Goal: Transaction & Acquisition: Book appointment/travel/reservation

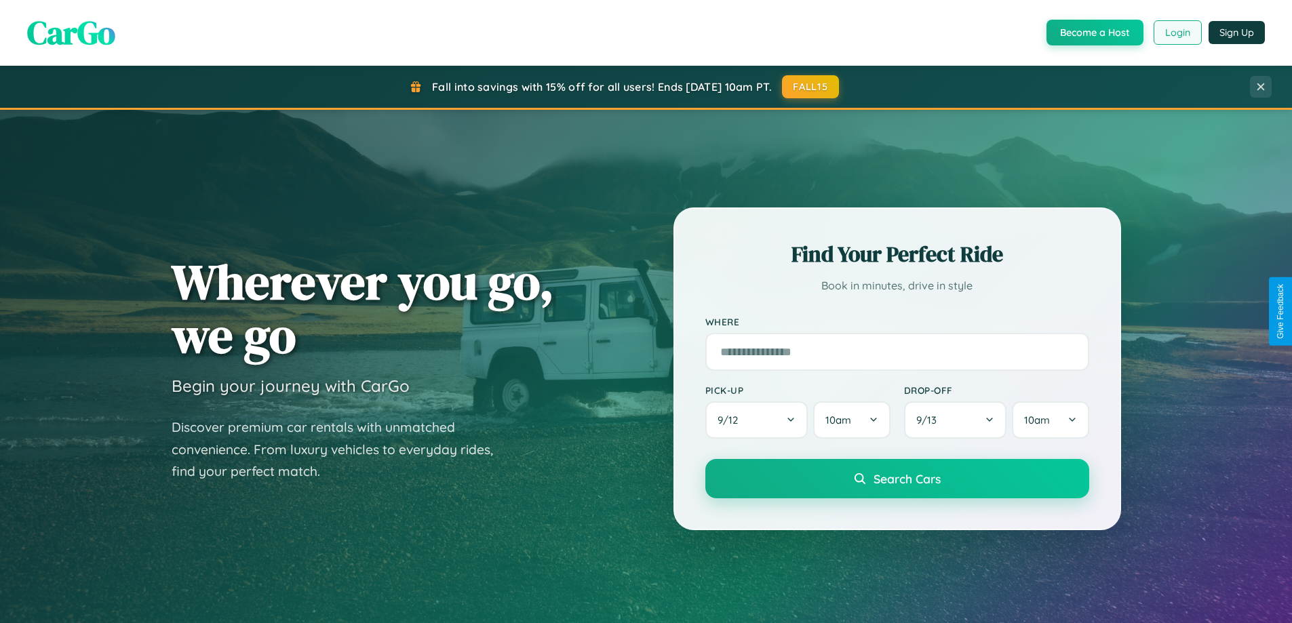
click at [1177, 33] on button "Login" at bounding box center [1178, 32] width 48 height 24
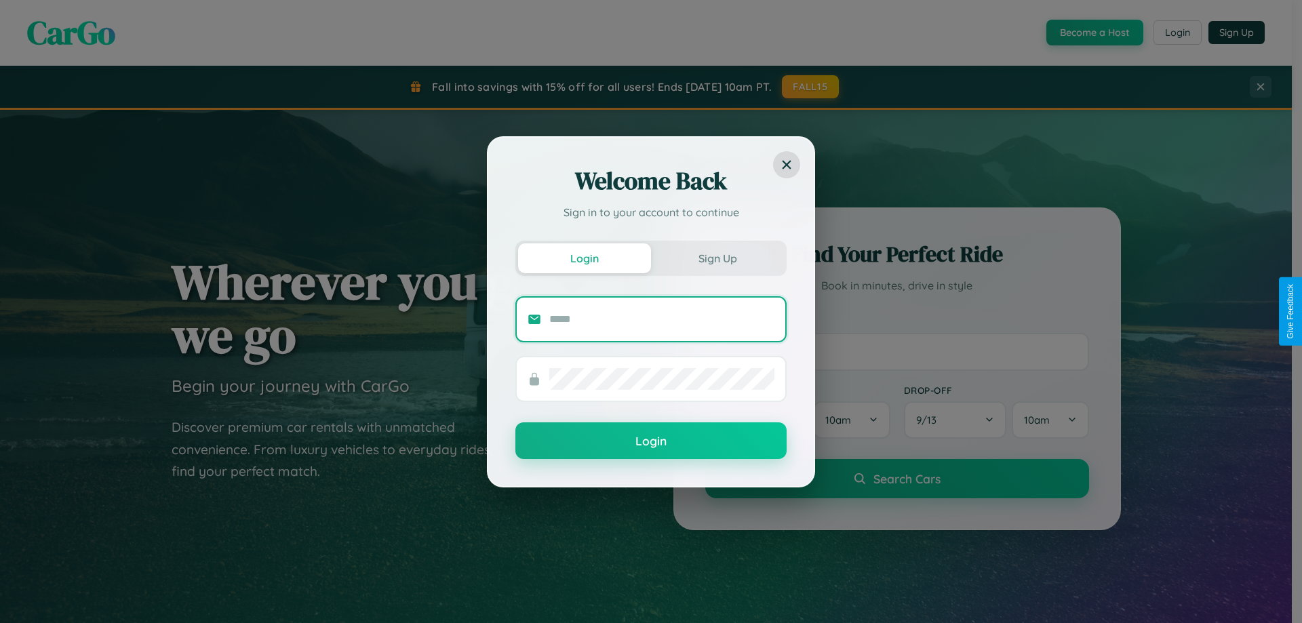
click at [662, 319] on input "text" at bounding box center [661, 320] width 225 height 22
type input "**********"
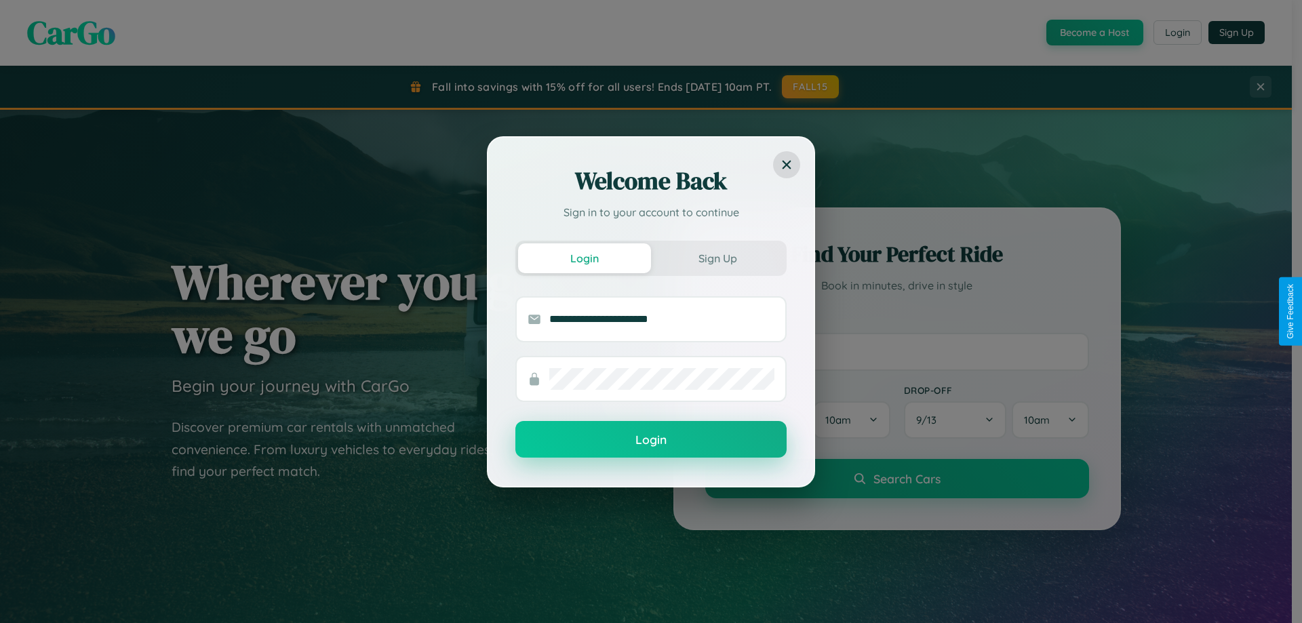
click at [651, 440] on button "Login" at bounding box center [651, 439] width 271 height 37
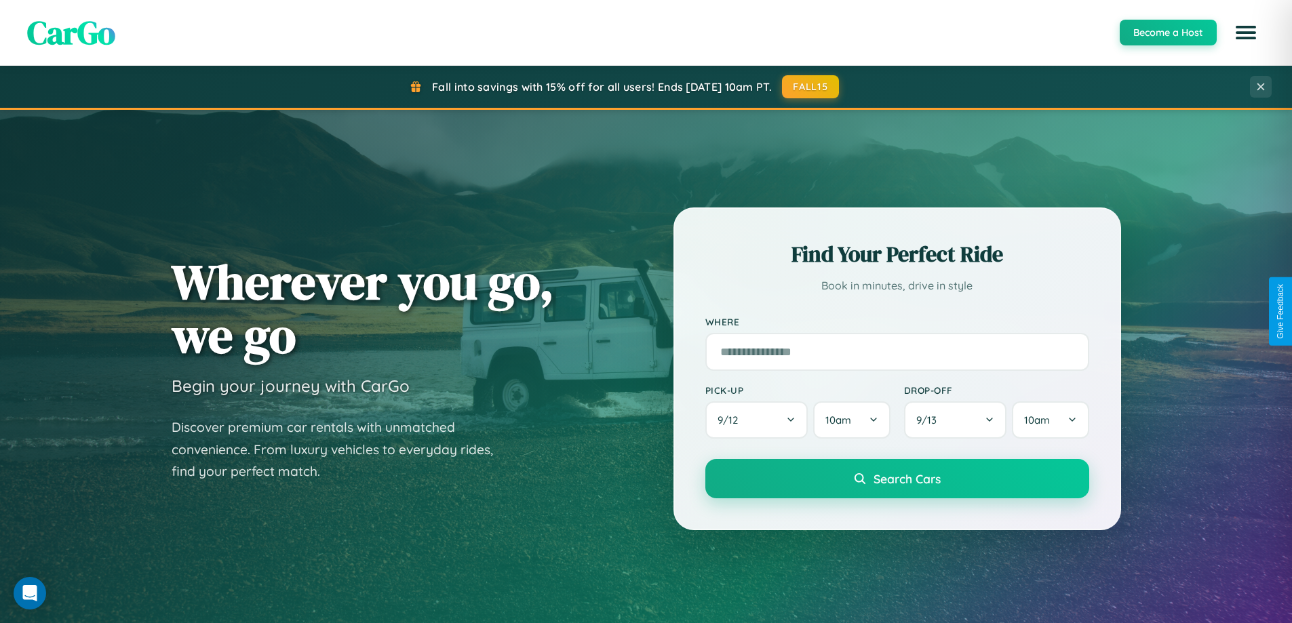
scroll to position [933, 0]
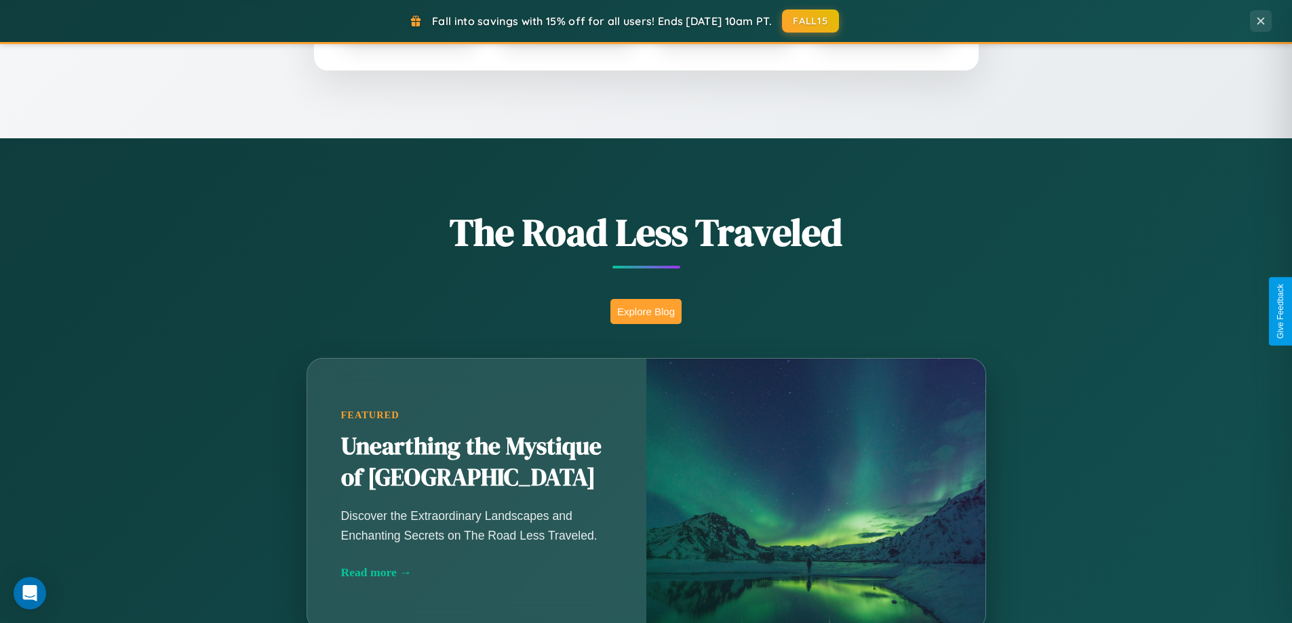
click at [646, 311] on button "Explore Blog" at bounding box center [645, 311] width 71 height 25
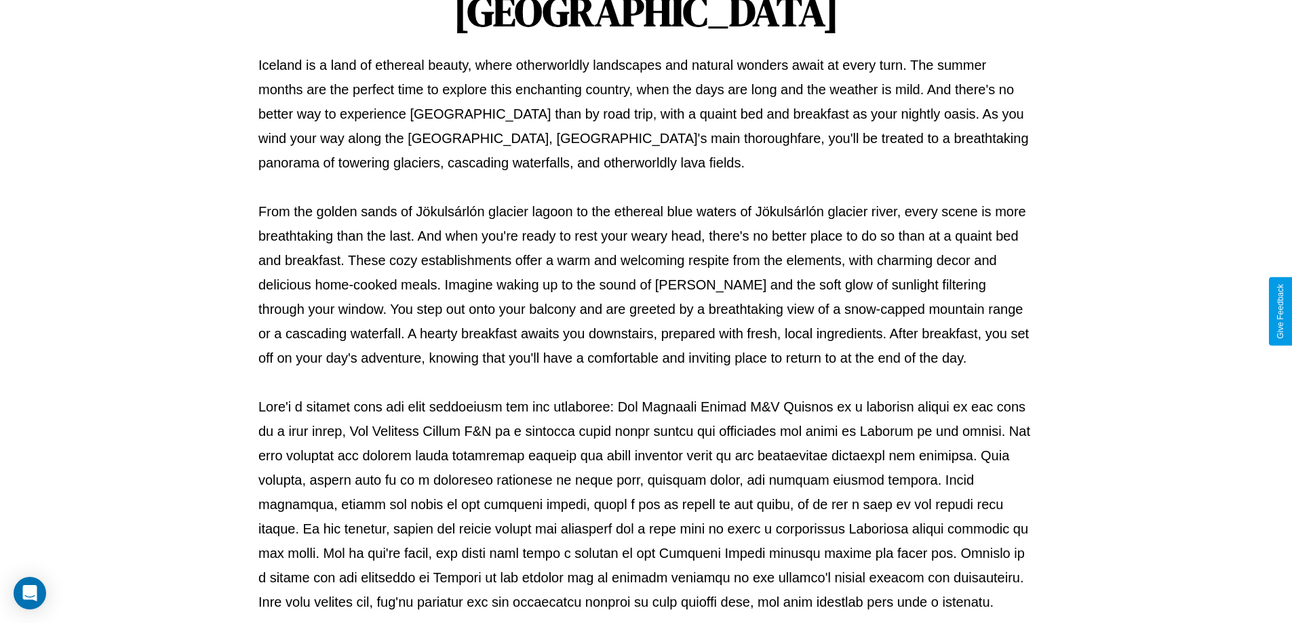
scroll to position [439, 0]
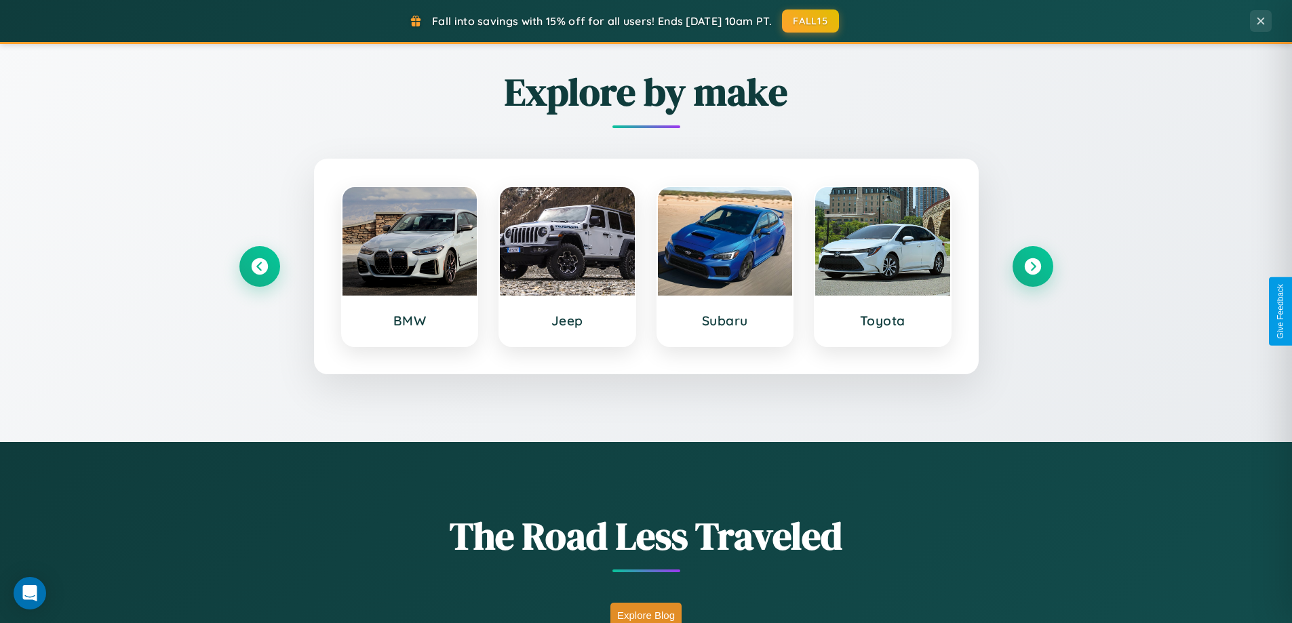
scroll to position [585, 0]
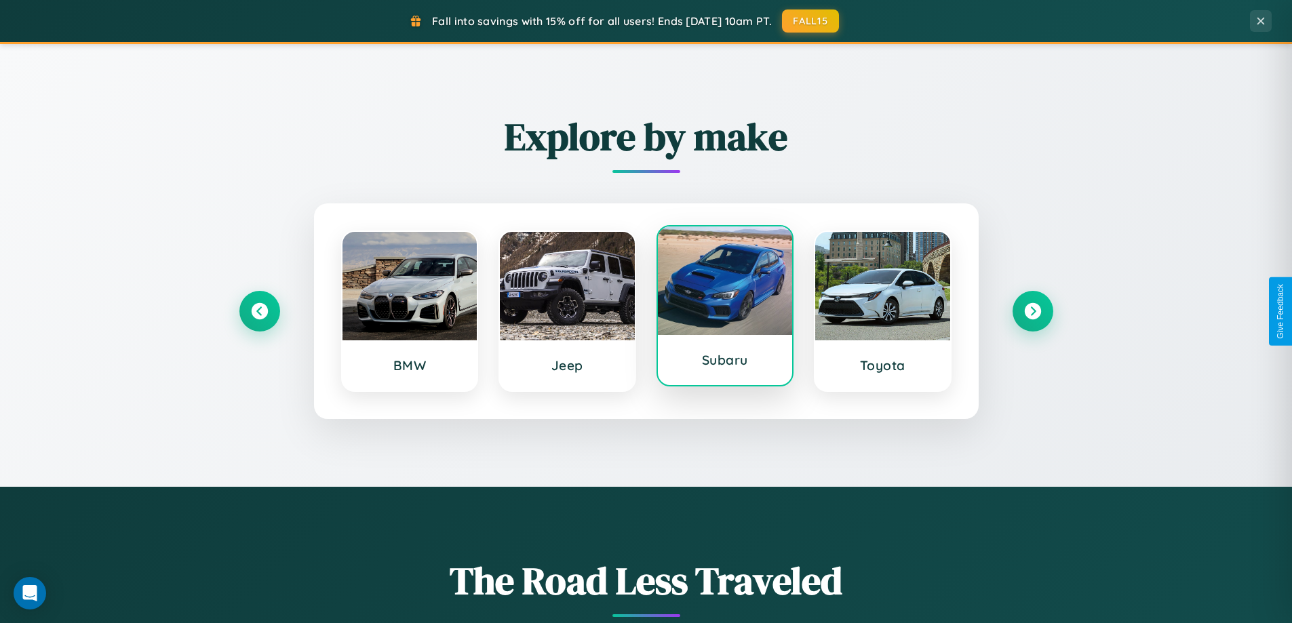
click at [724, 311] on div at bounding box center [725, 281] width 135 height 109
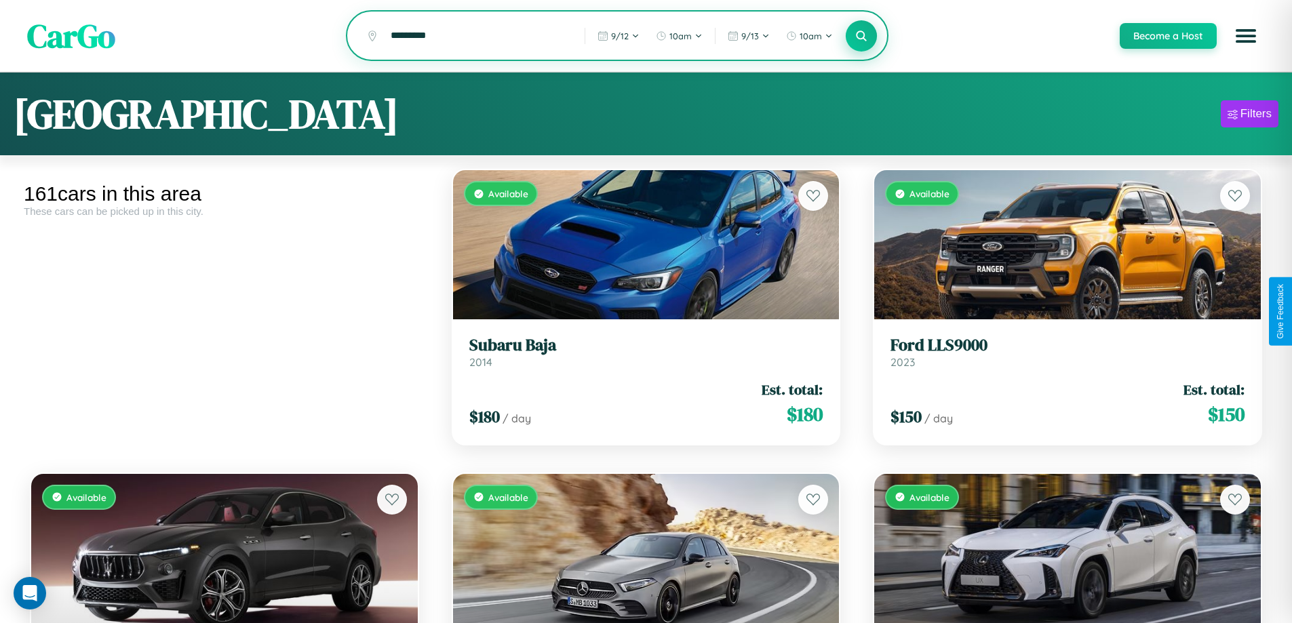
click at [861, 37] on icon at bounding box center [861, 35] width 13 height 13
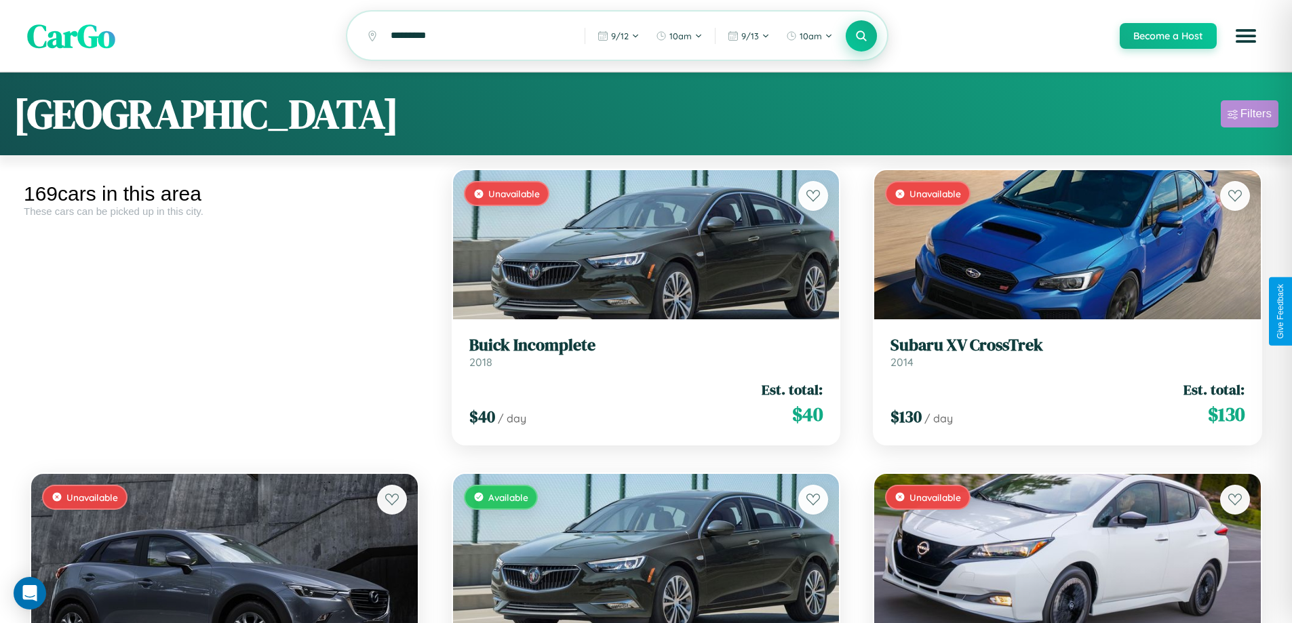
click at [1249, 116] on div "Filters" at bounding box center [1256, 114] width 31 height 14
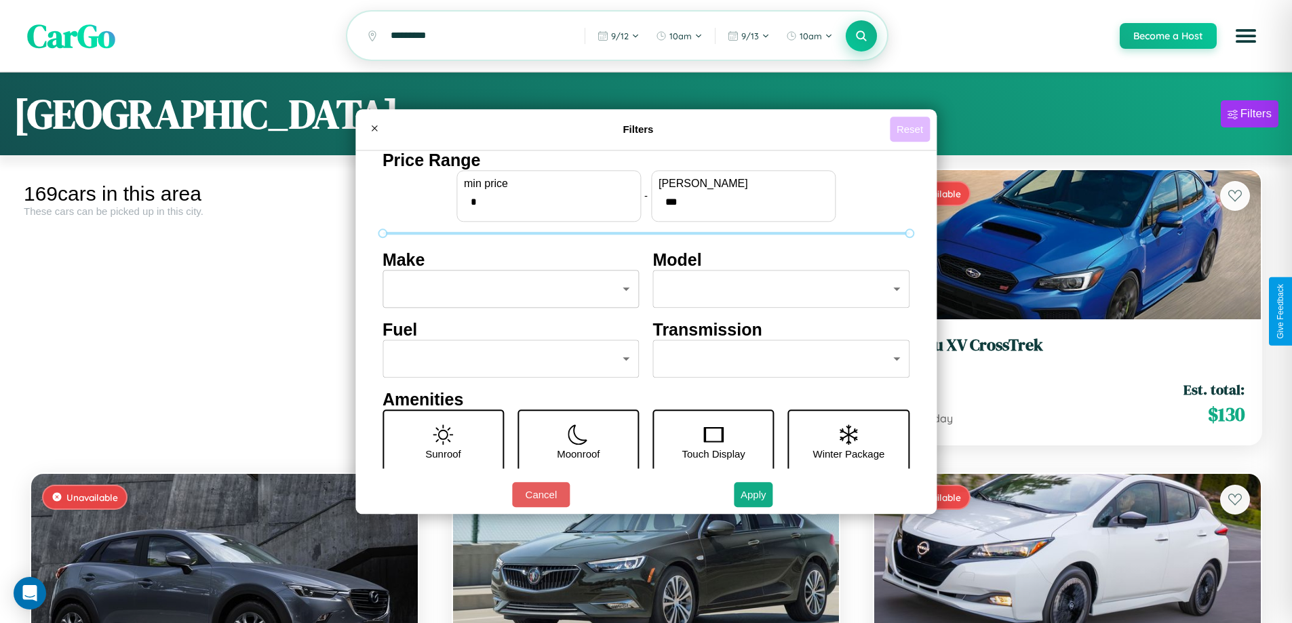
click at [912, 129] on button "Reset" at bounding box center [910, 129] width 40 height 25
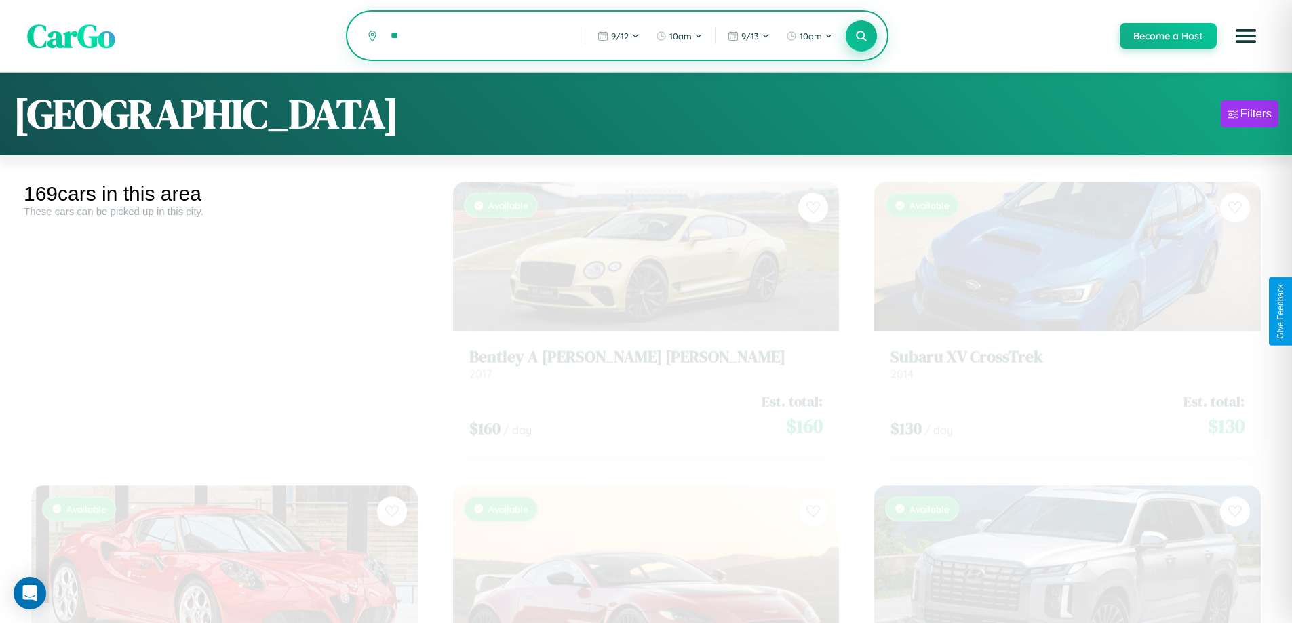
type input "*"
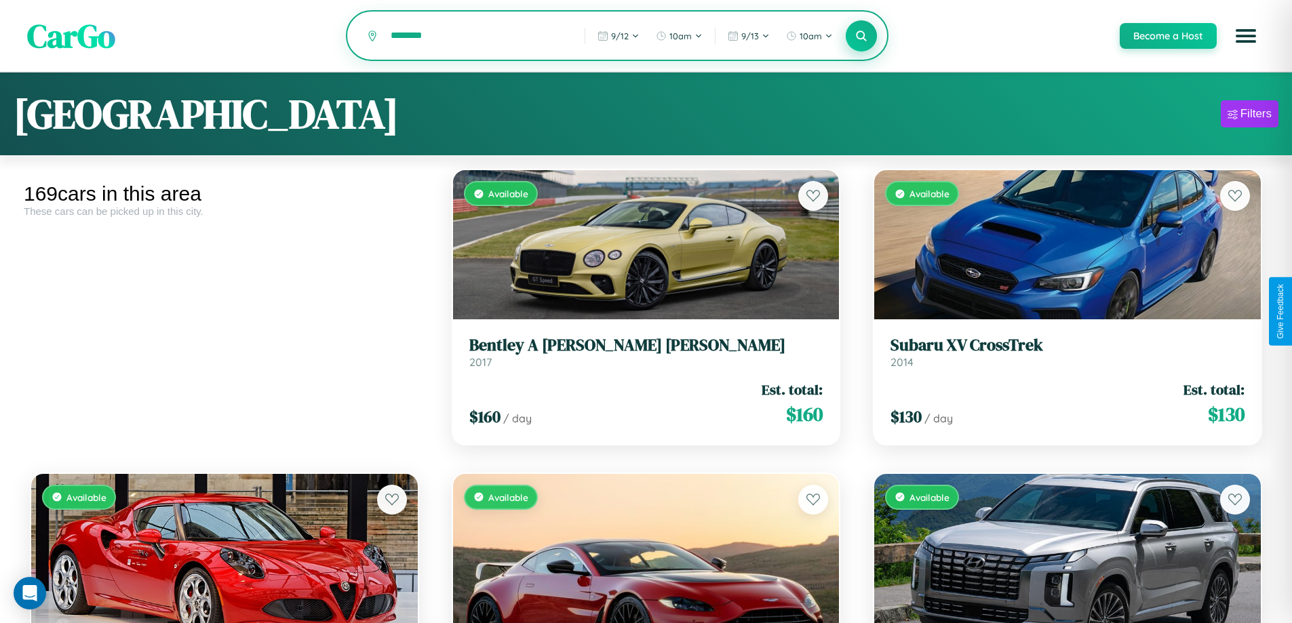
type input "********"
click at [861, 37] on icon at bounding box center [861, 35] width 13 height 13
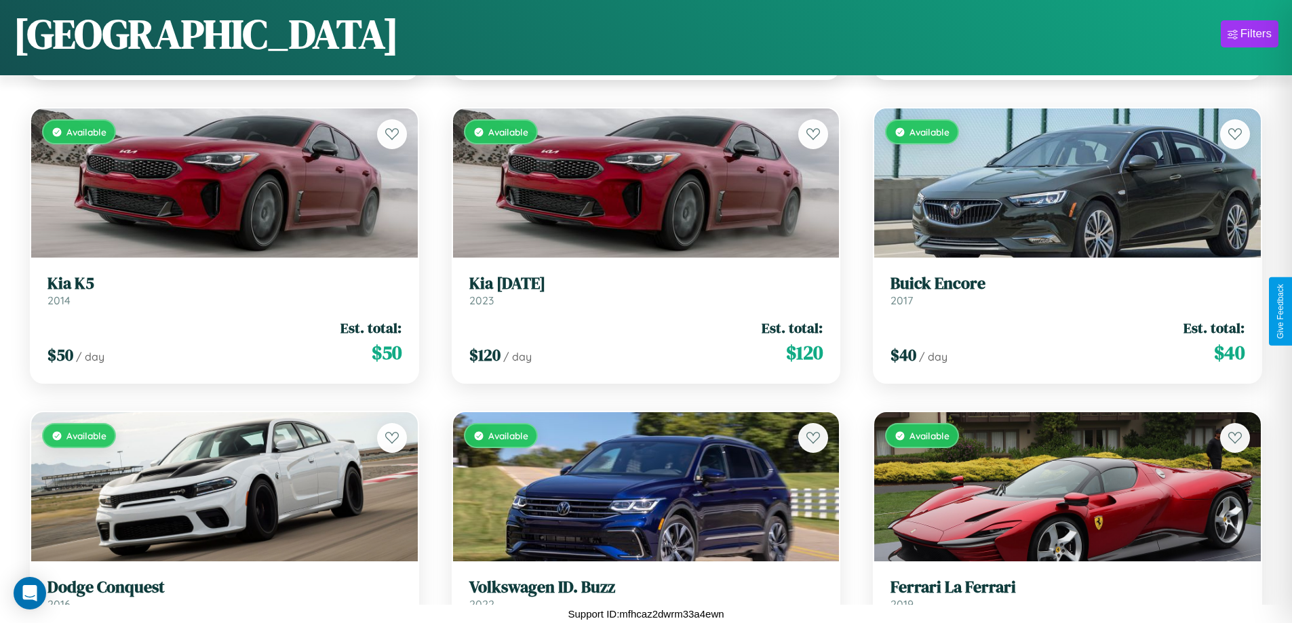
scroll to position [5354, 0]
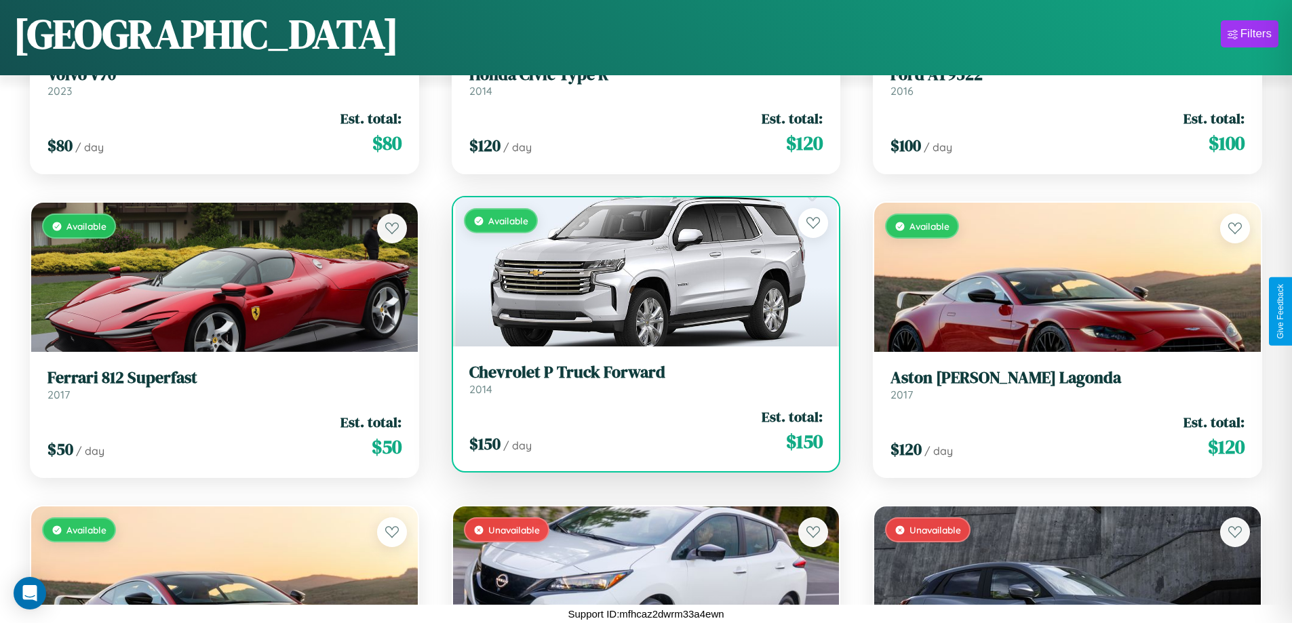
click at [640, 379] on h3 "Chevrolet P Truck Forward" at bounding box center [646, 373] width 354 height 20
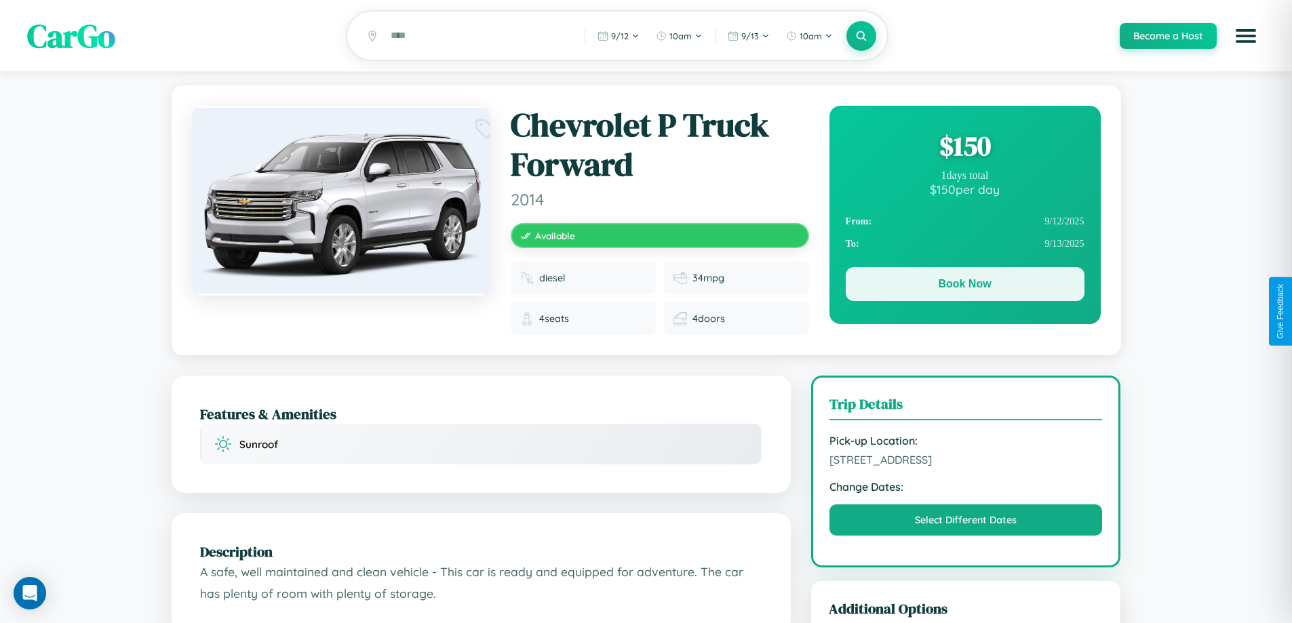
click at [965, 287] on button "Book Now" at bounding box center [965, 284] width 239 height 34
